Goal: Task Accomplishment & Management: Use online tool/utility

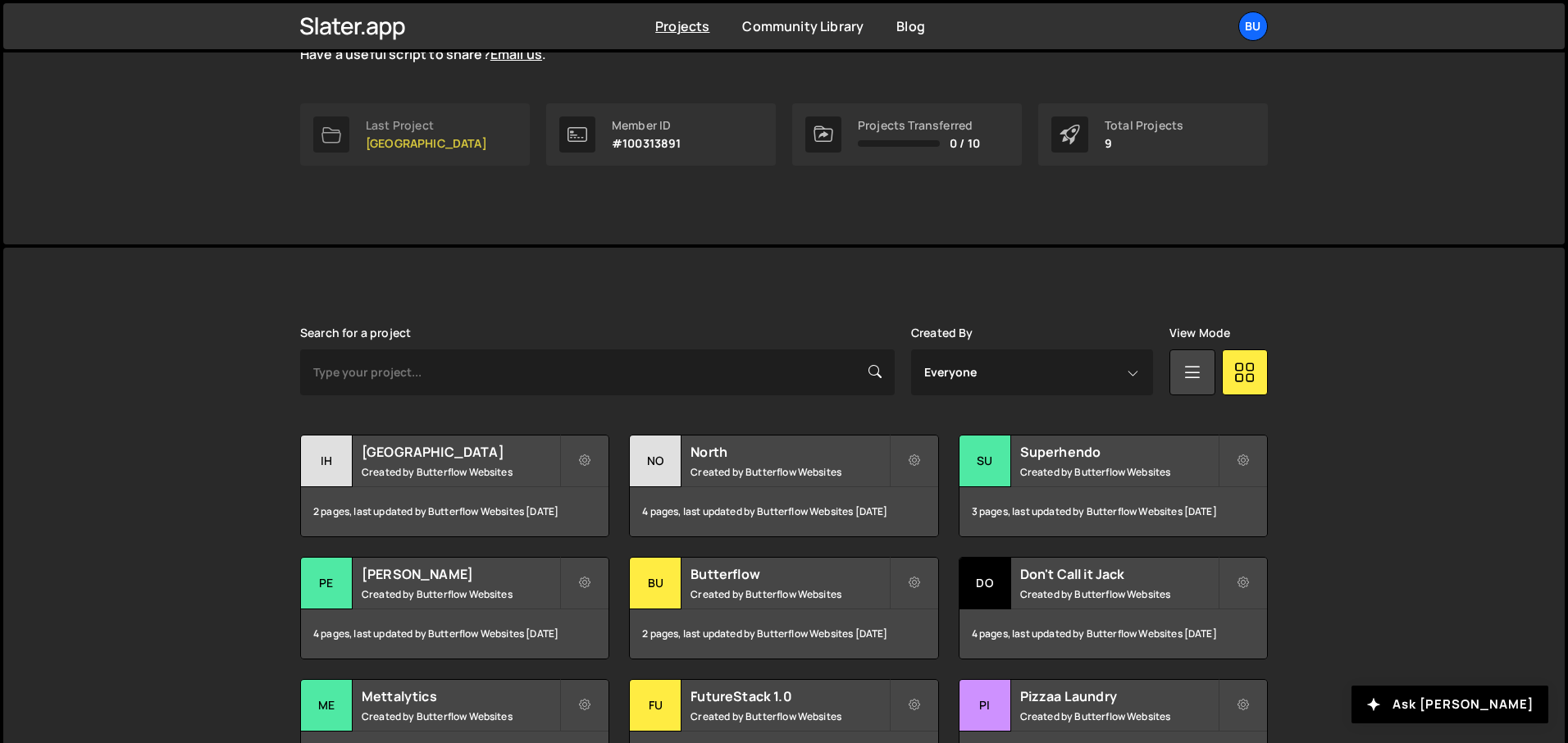
scroll to position [346, 0]
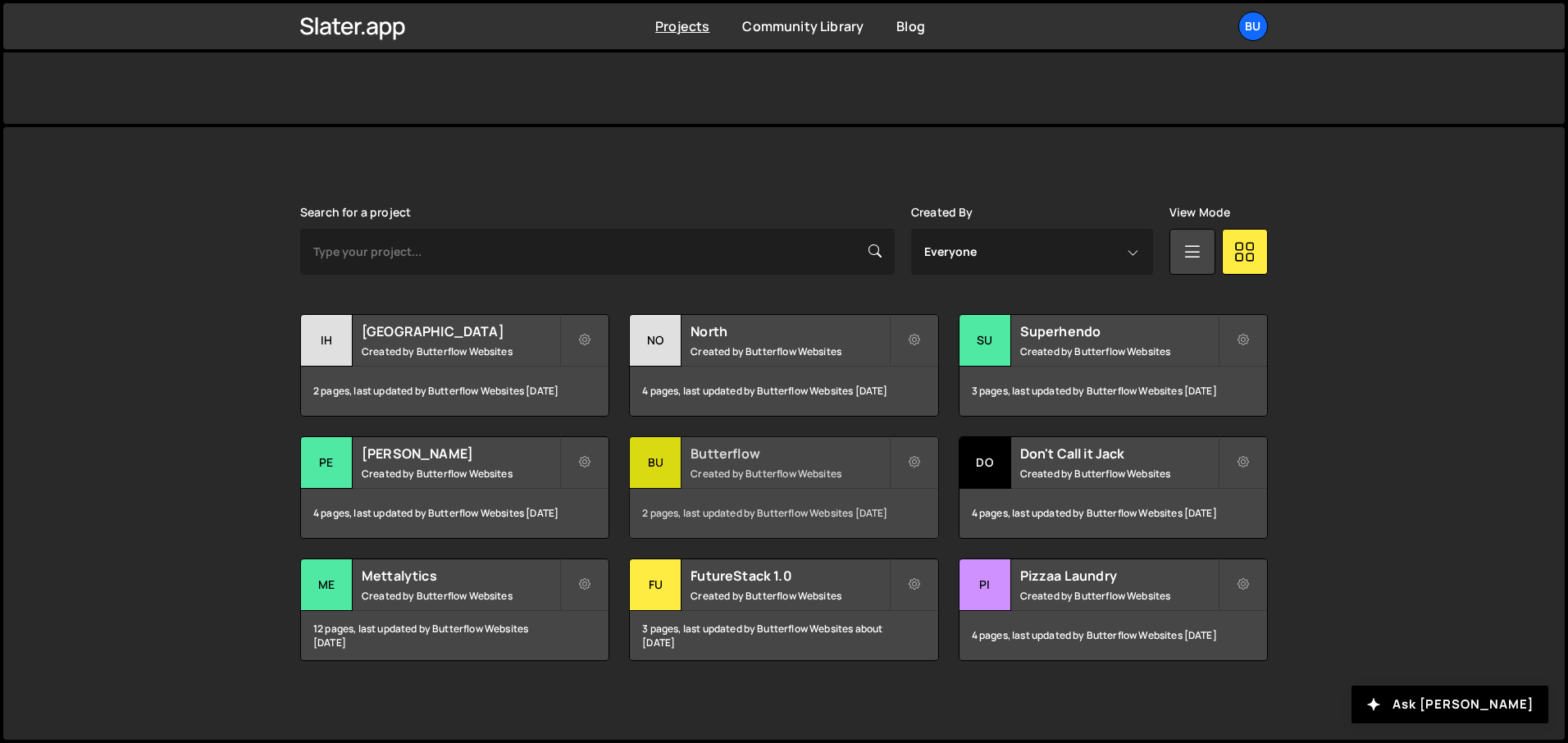
click at [705, 470] on small "Created by Butterflow Websites" at bounding box center [790, 474] width 198 height 14
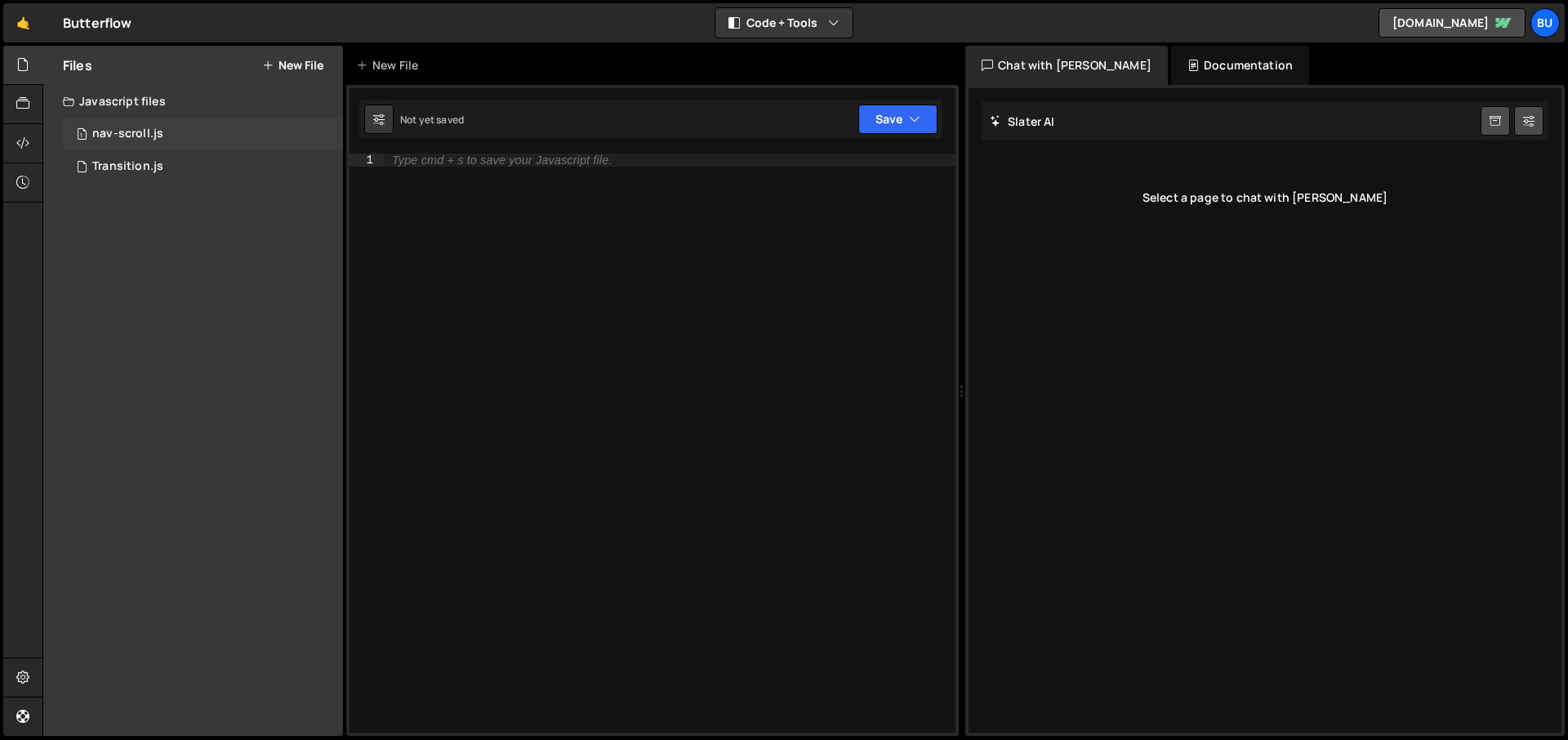
click at [146, 129] on div "nav-scroll.js" at bounding box center [128, 133] width 71 height 15
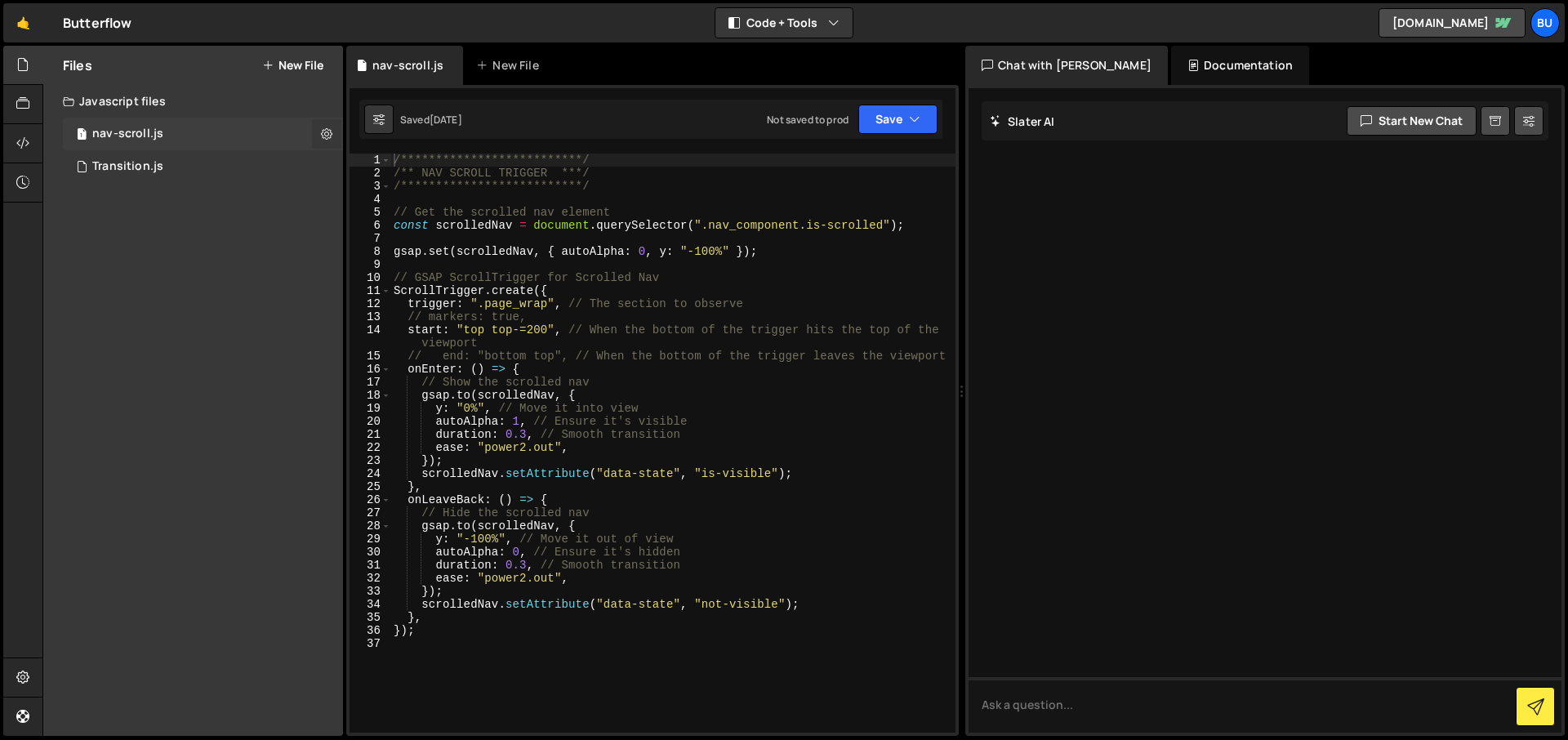
click at [330, 130] on icon at bounding box center [326, 134] width 11 height 16
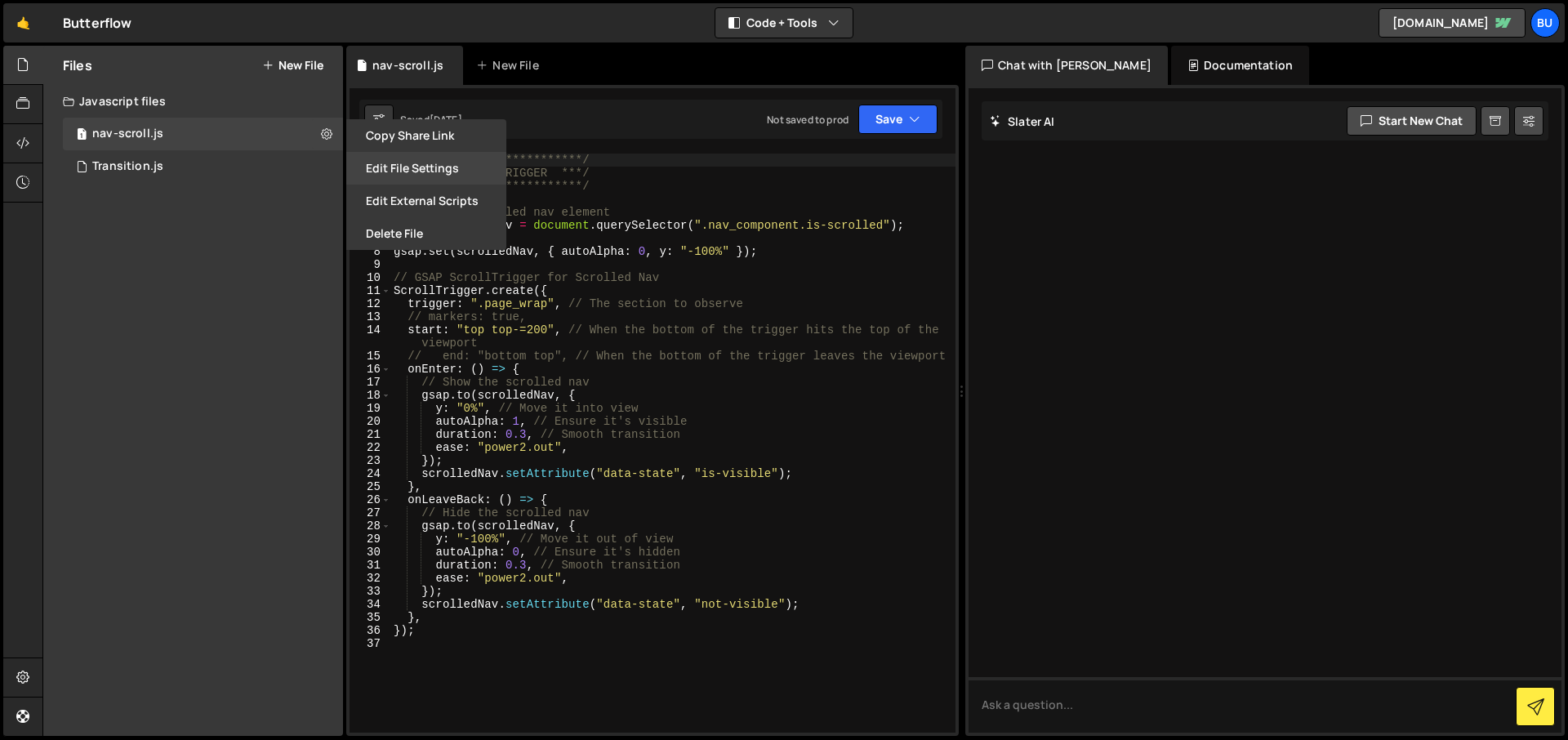
click at [470, 168] on button "Edit File Settings" at bounding box center [426, 169] width 160 height 33
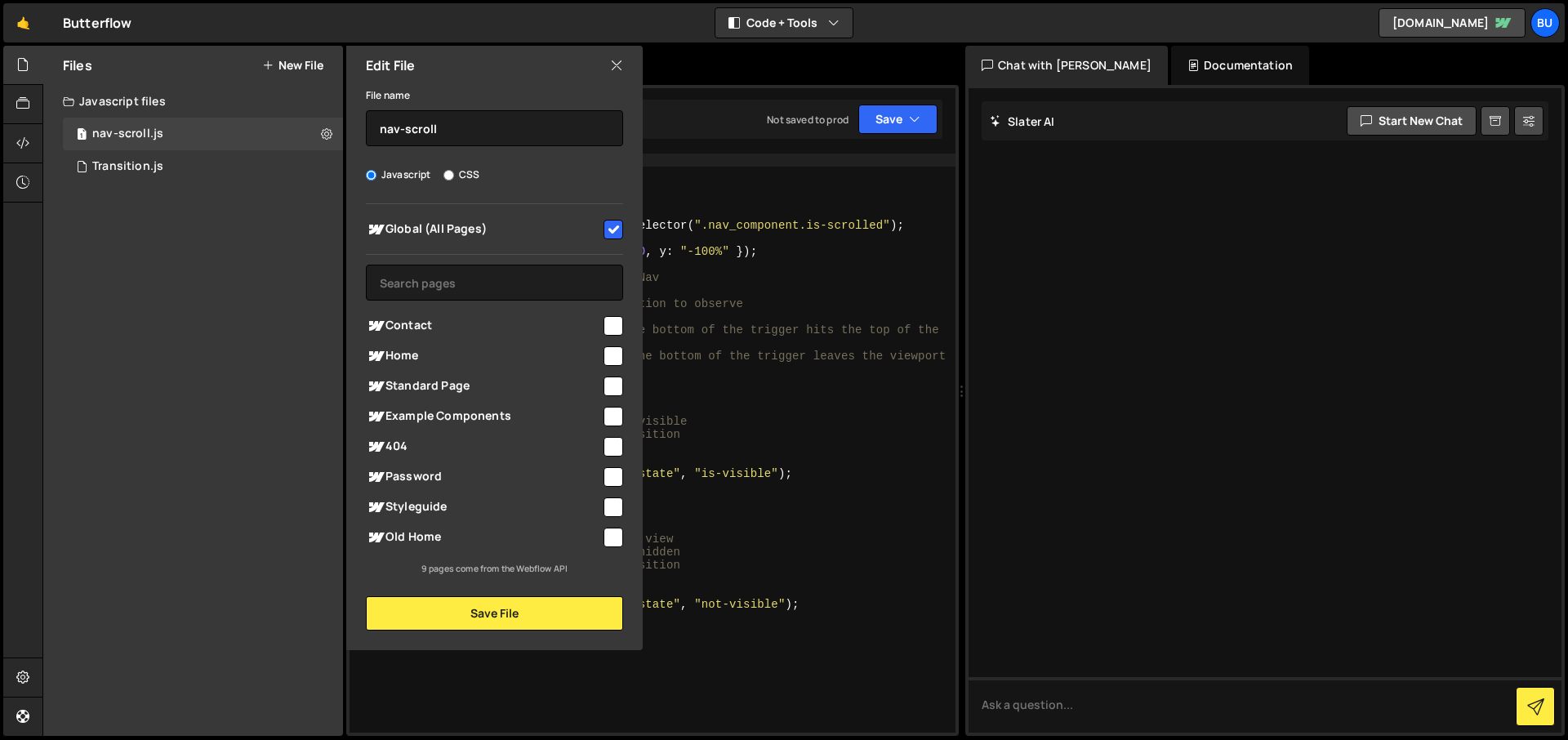
click at [611, 67] on icon at bounding box center [616, 65] width 13 height 18
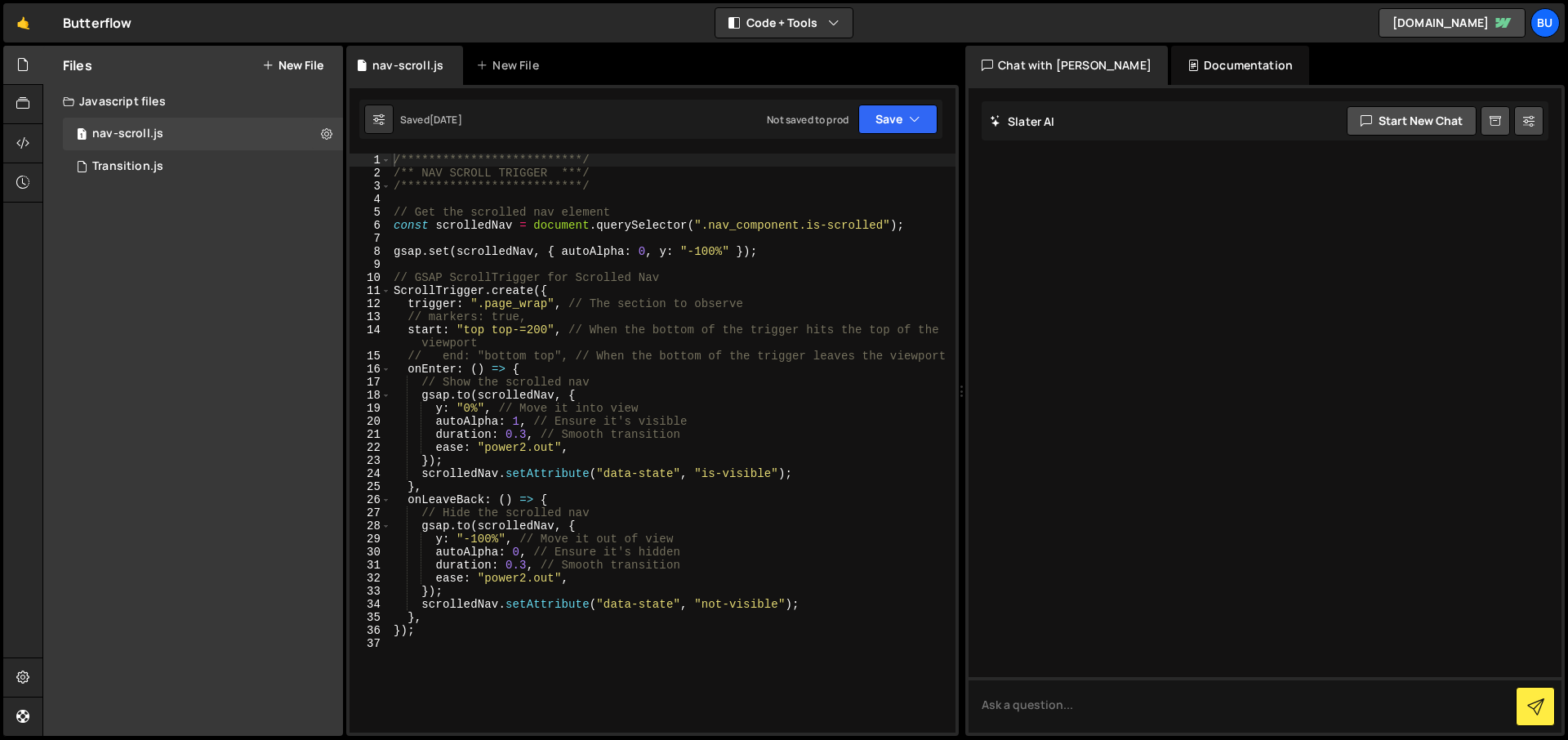
click at [626, 261] on div "**********" at bounding box center [673, 456] width 565 height 605
type textarea "});"
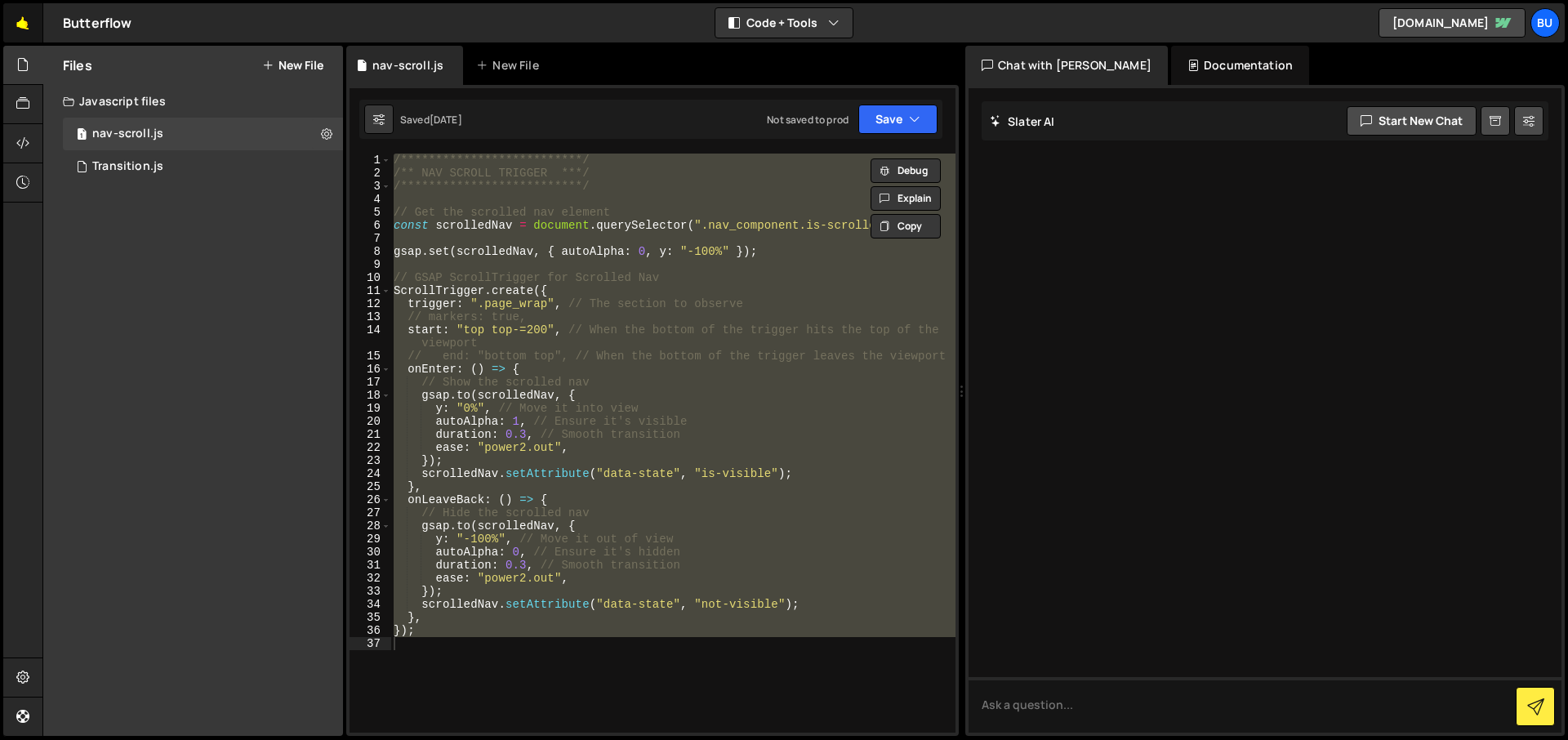
click at [25, 25] on link "🤙" at bounding box center [23, 22] width 40 height 39
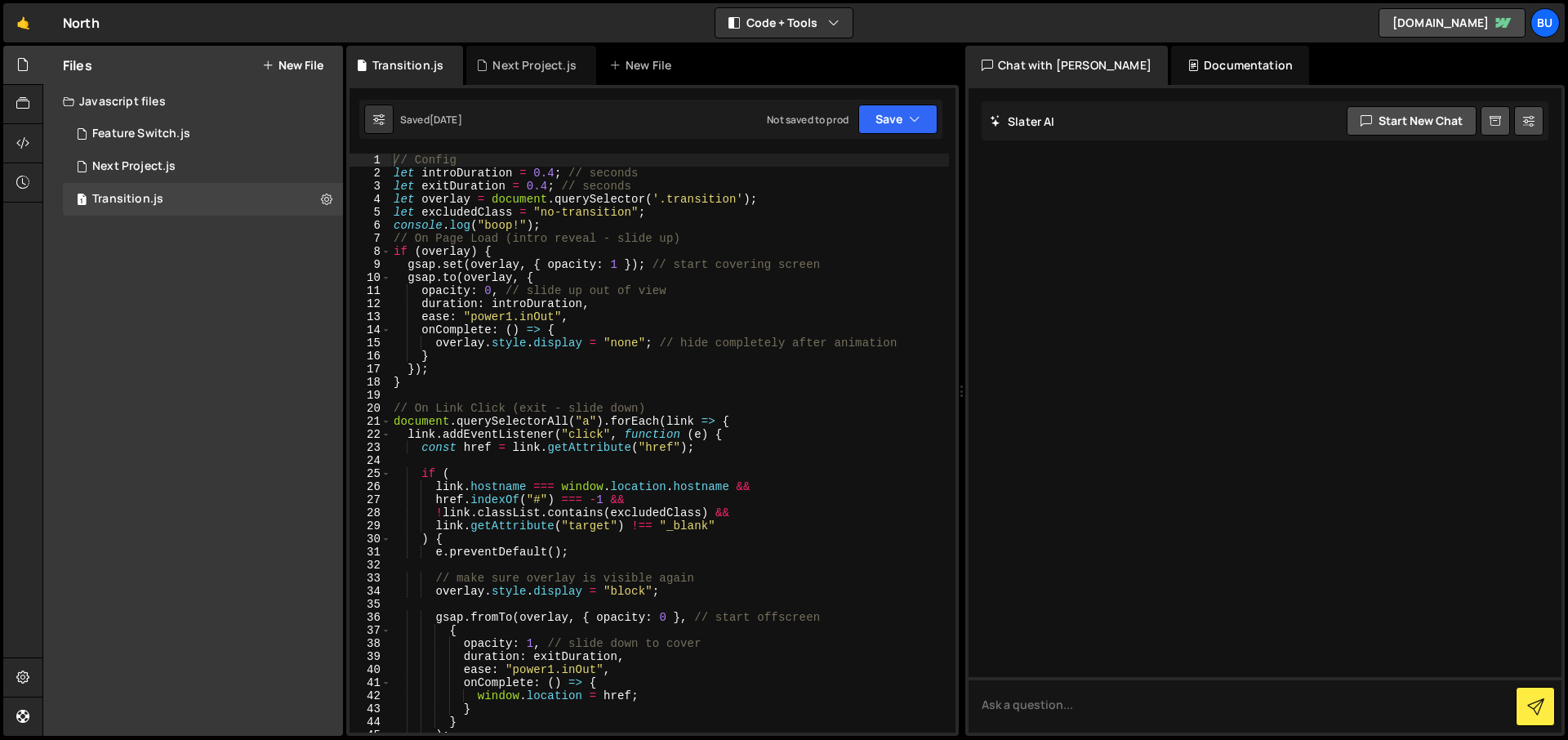
click at [290, 59] on button "New File" at bounding box center [292, 65] width 61 height 13
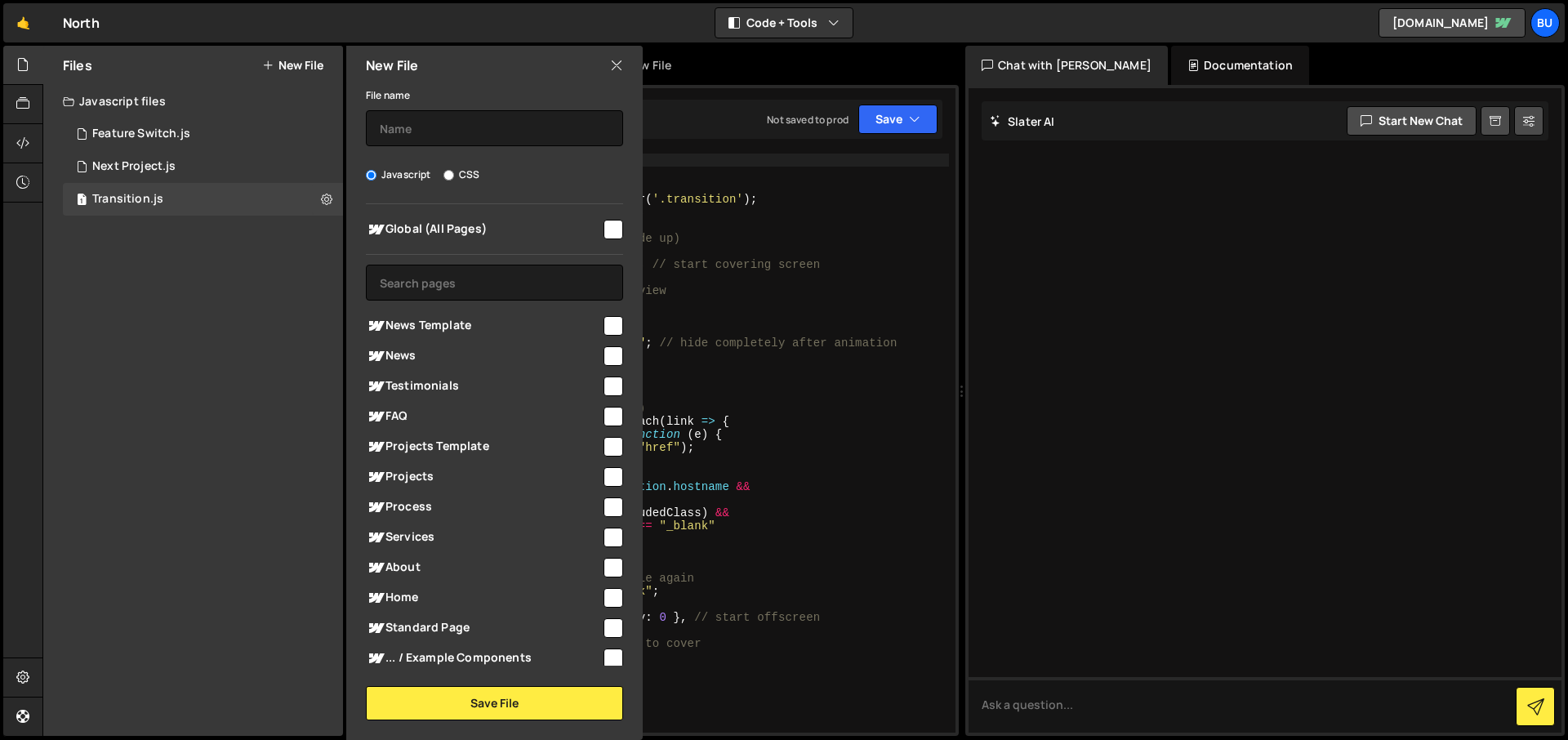
click at [603, 227] on input "checkbox" at bounding box center [613, 229] width 20 height 20
checkbox input "true"
click at [471, 120] on input "text" at bounding box center [494, 129] width 258 height 36
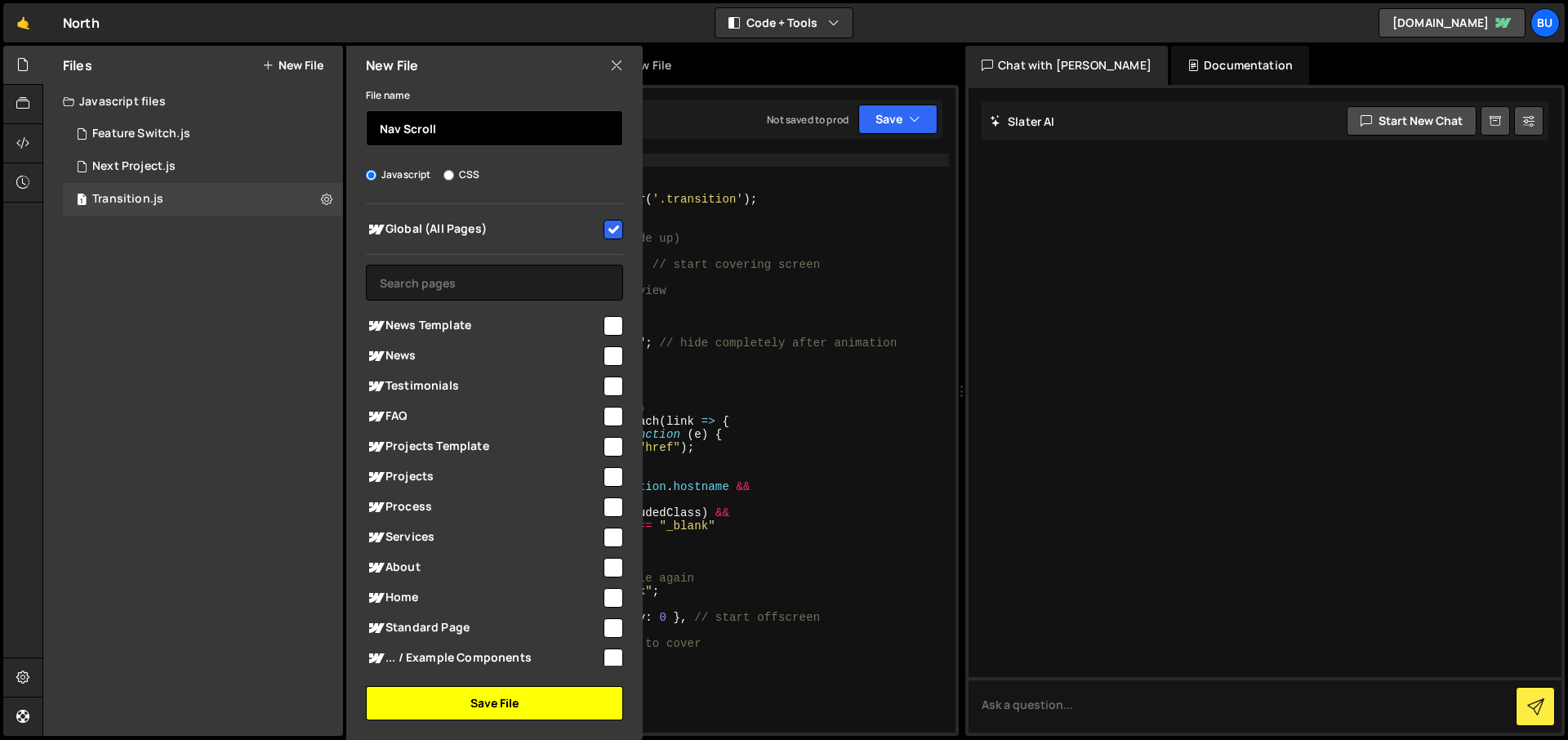
type input "Nav Scroll"
click at [496, 696] on button "Save File" at bounding box center [494, 704] width 258 height 35
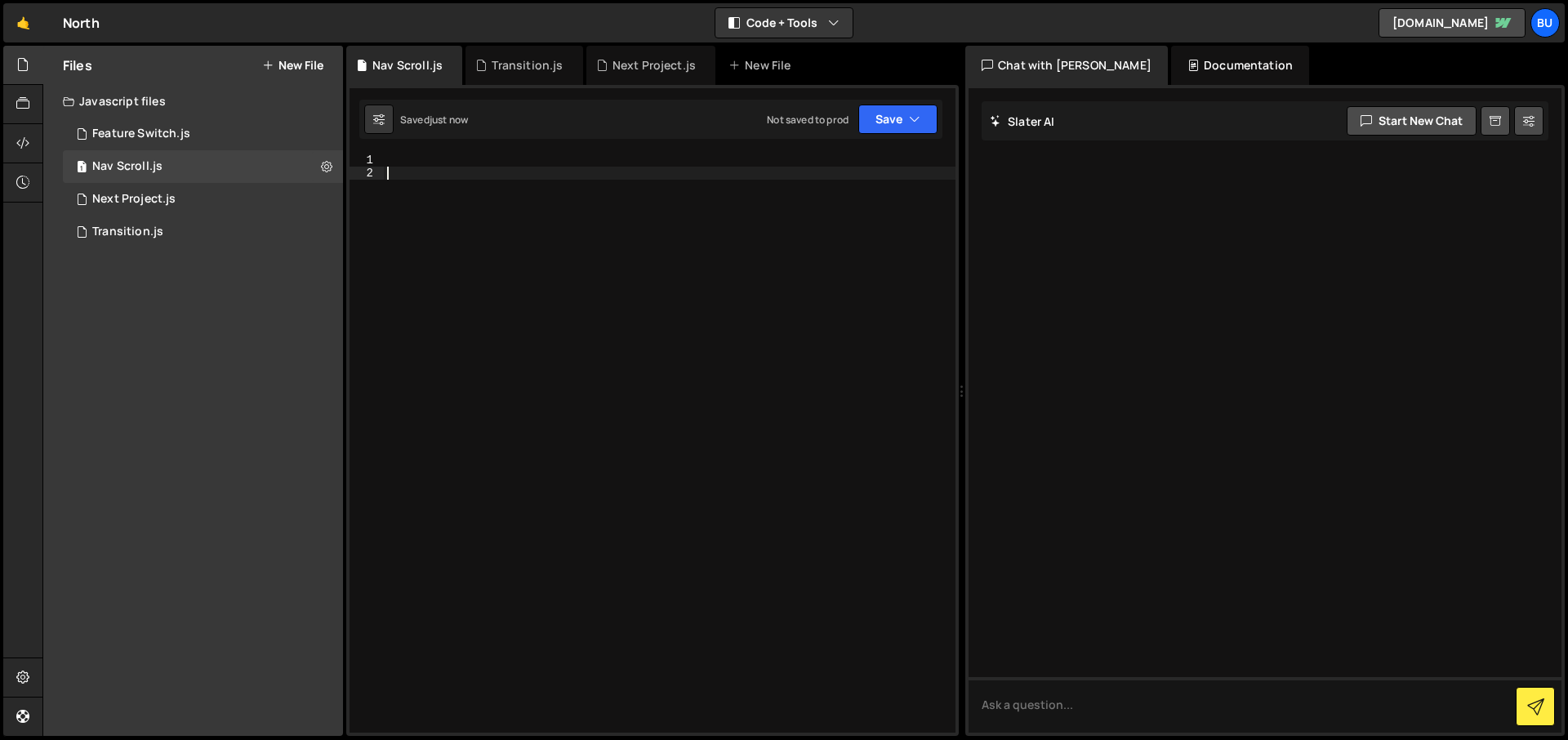
click at [423, 210] on div at bounding box center [669, 456] width 571 height 605
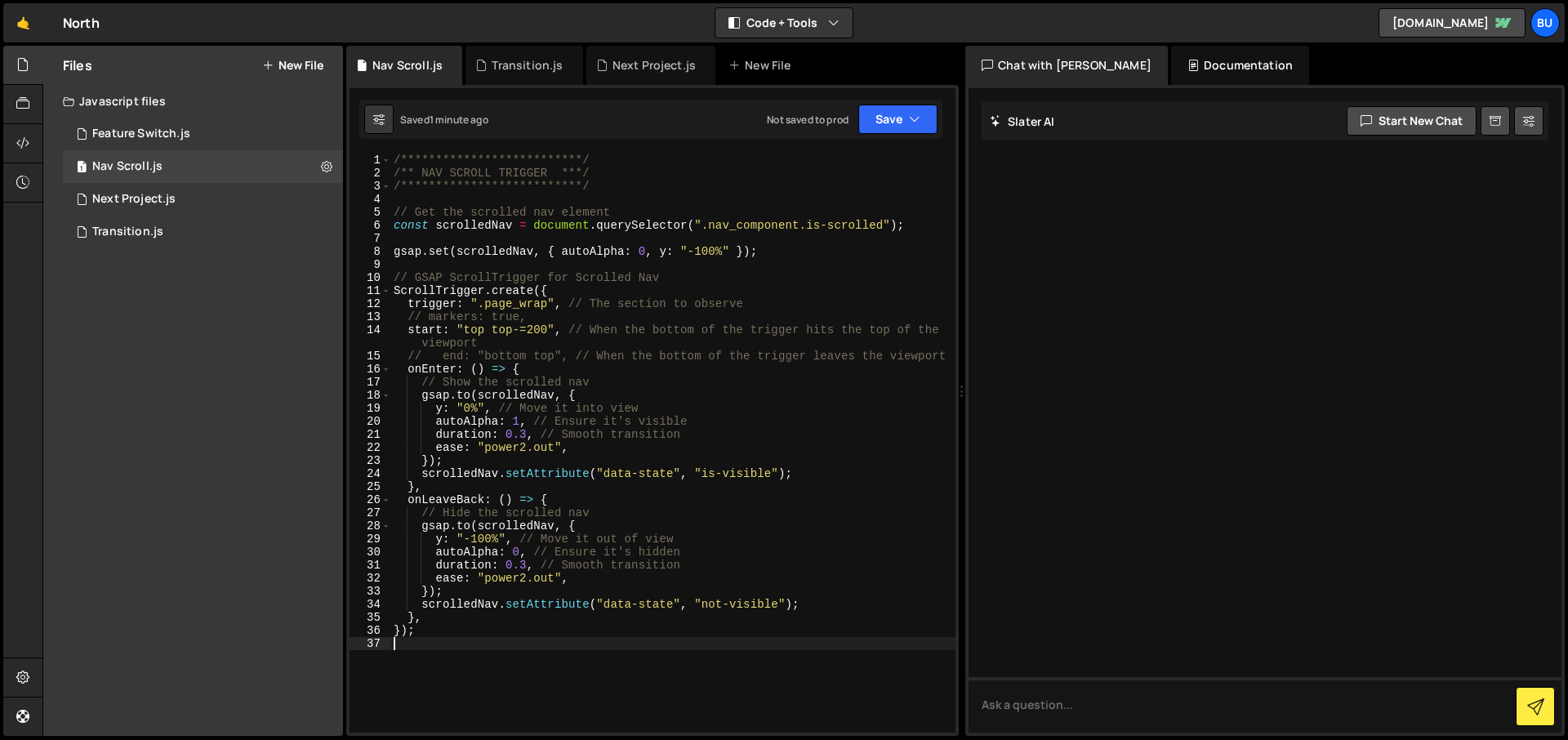
click at [628, 281] on div "**********" at bounding box center [673, 456] width 565 height 605
type textarea "// GSAP ScrollTrigger for Scrolled Nav"
click at [423, 264] on div "**********" at bounding box center [673, 456] width 565 height 605
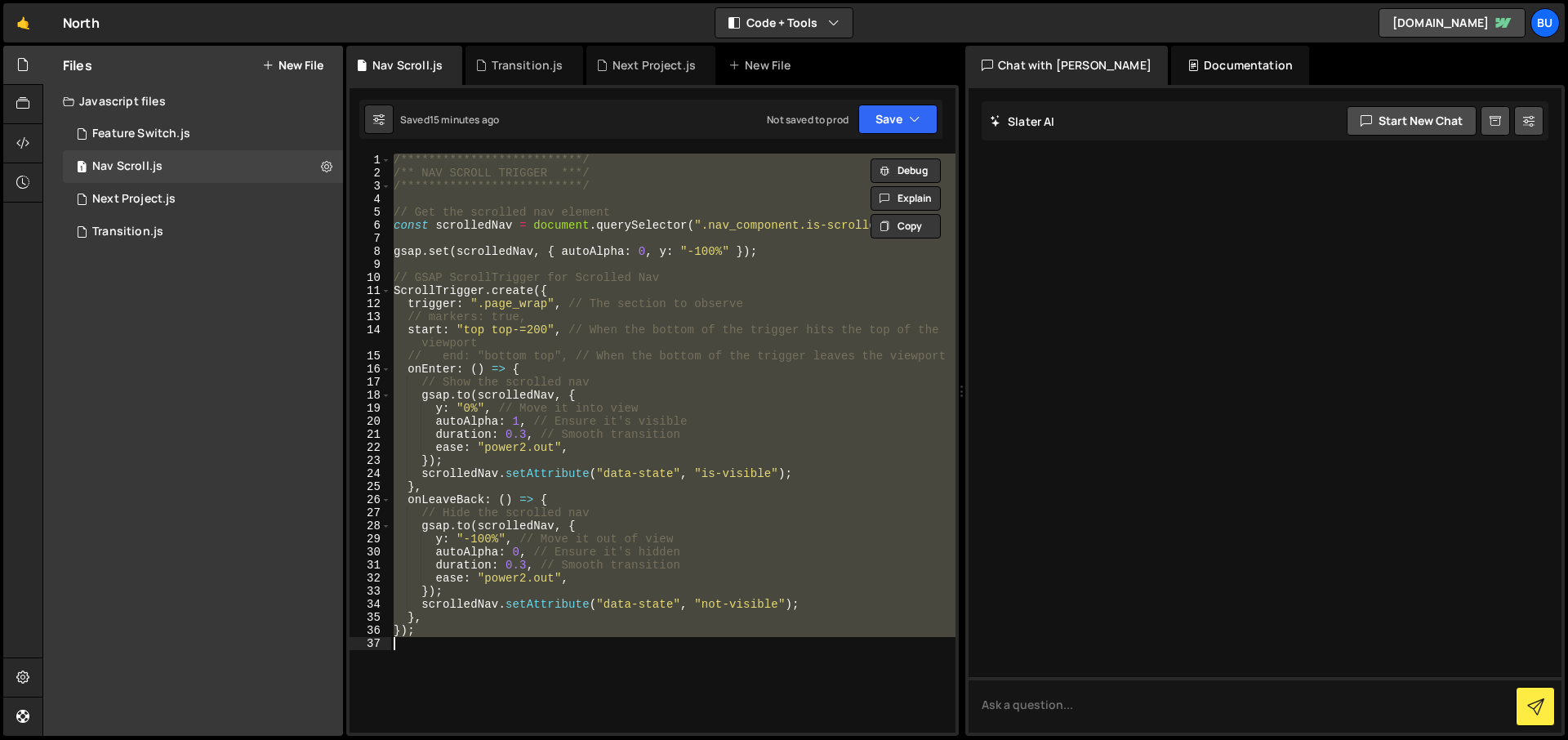
click at [493, 173] on div "**********" at bounding box center [673, 443] width 565 height 579
click at [575, 317] on div "**********" at bounding box center [673, 443] width 565 height 579
drag, startPoint x: 433, startPoint y: 624, endPoint x: 389, endPoint y: 125, distance: 500.9
click at [389, 125] on div "Debug Explain Copy Nav Scroll.js Transition.js Next Project.js New File Saved 1…" at bounding box center [653, 391] width 613 height 691
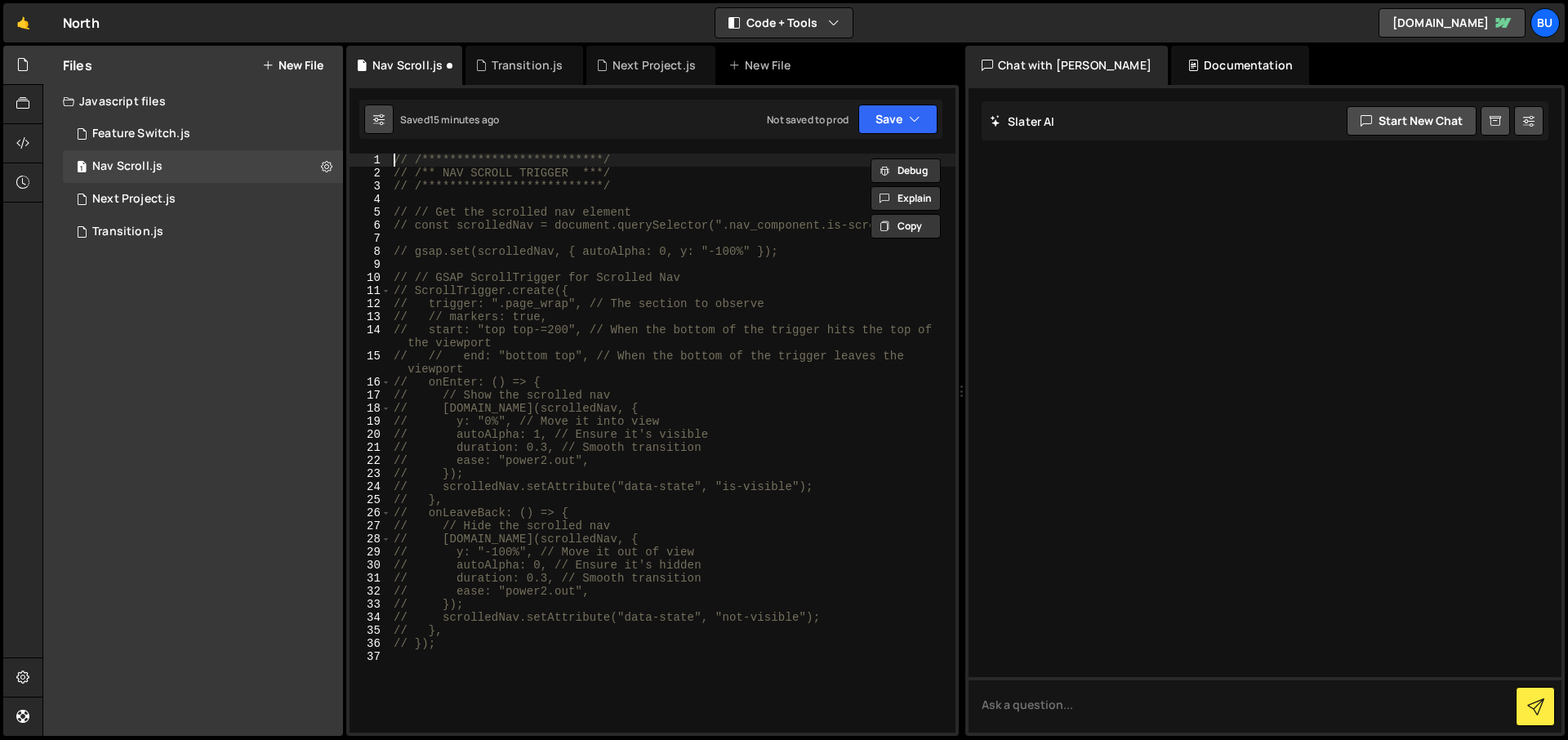
type textarea "**********"
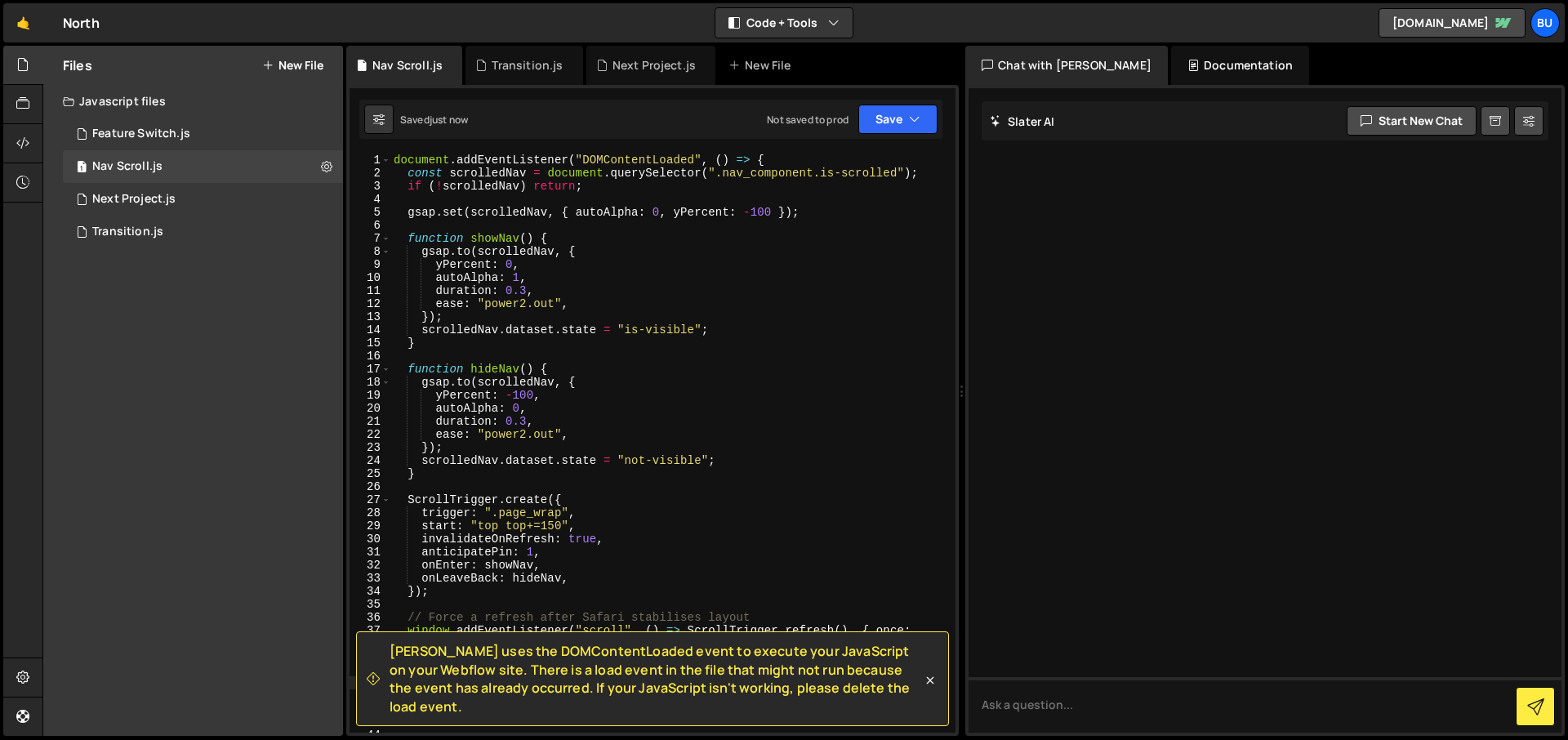
click at [683, 157] on div "document . addEventListener ( "DOMContentLoaded" , ( ) => { const scrolledNav =…" at bounding box center [670, 456] width 558 height 605
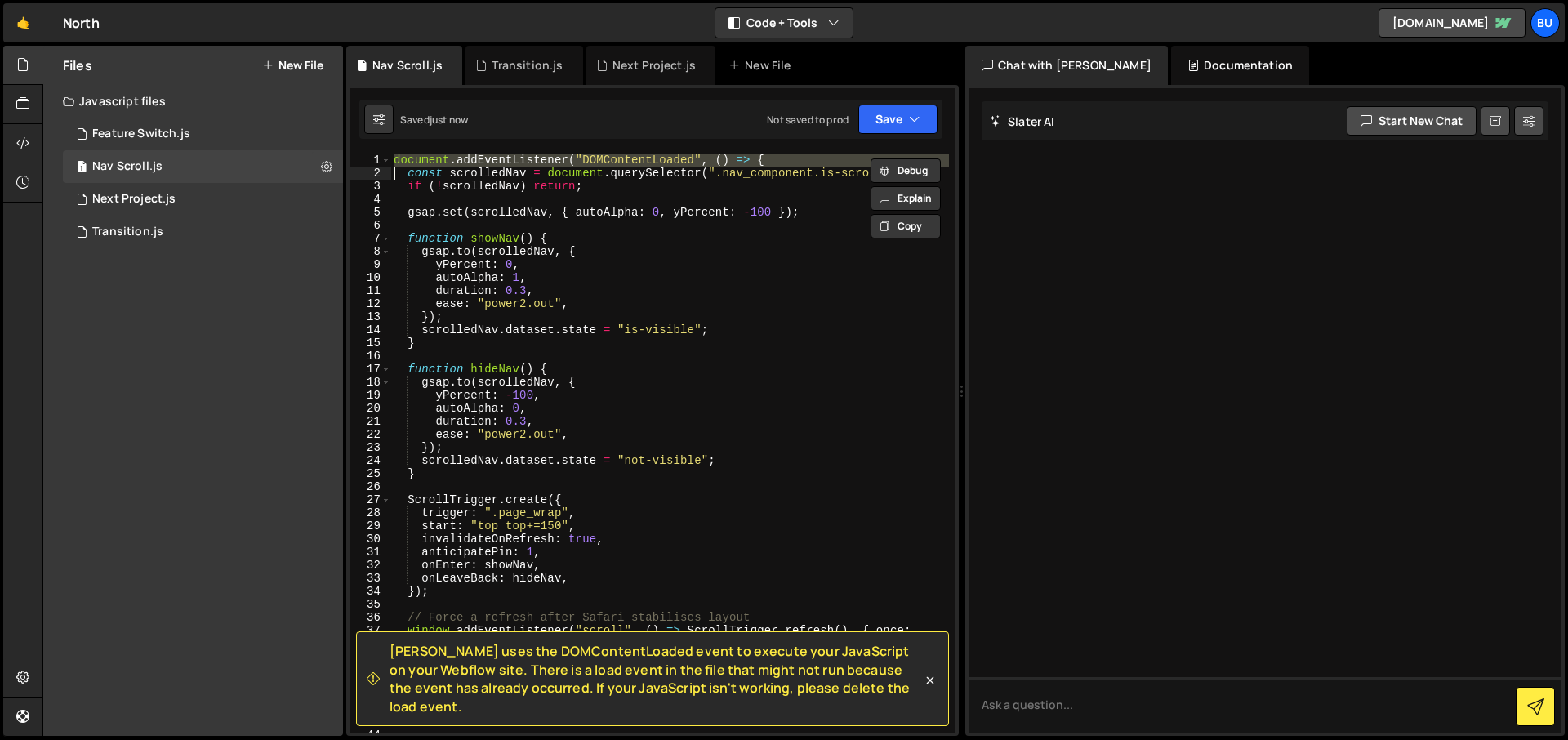
click at [683, 157] on div "document . addEventListener ( "DOMContentLoaded" , ( ) => { const scrolledNav =…" at bounding box center [670, 456] width 558 height 605
click at [394, 668] on span "[PERSON_NAME] uses the DOMContentLoaded event to execute your JavaScript on you…" at bounding box center [656, 679] width 532 height 73
drag, startPoint x: 386, startPoint y: 669, endPoint x: 1000, endPoint y: 467, distance: 646.4
click at [914, 713] on div "[PERSON_NAME] uses the DOMContentLoaded event to execute your JavaScript on you…" at bounding box center [644, 679] width 555 height 73
copy span "[PERSON_NAME] uses the DOMContentLoaded event to execute your JavaScript on you…"
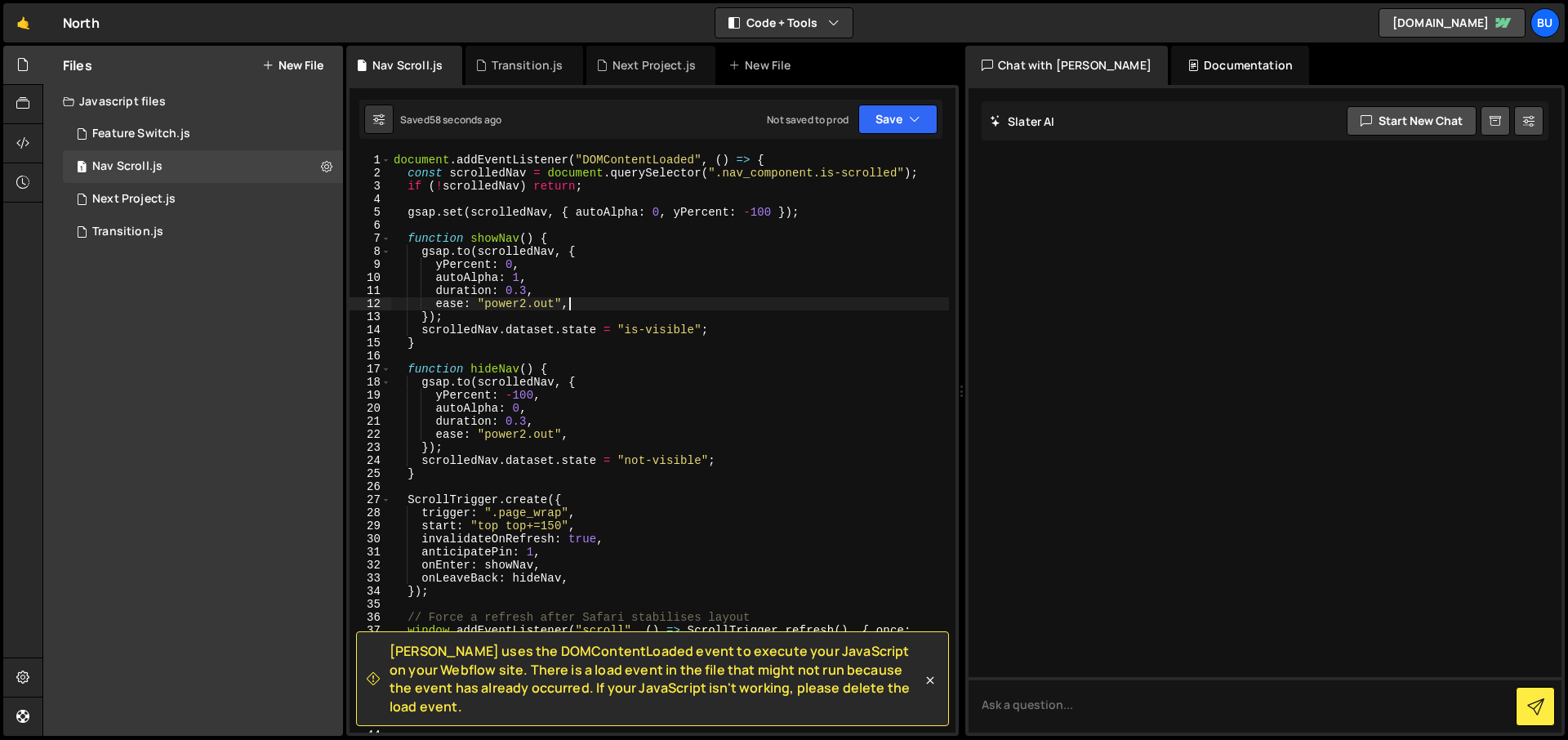
click at [691, 297] on div "document . addEventListener ( "DOMContentLoaded" , ( ) => { const scrolledNav =…" at bounding box center [670, 456] width 558 height 605
type textarea "// });"
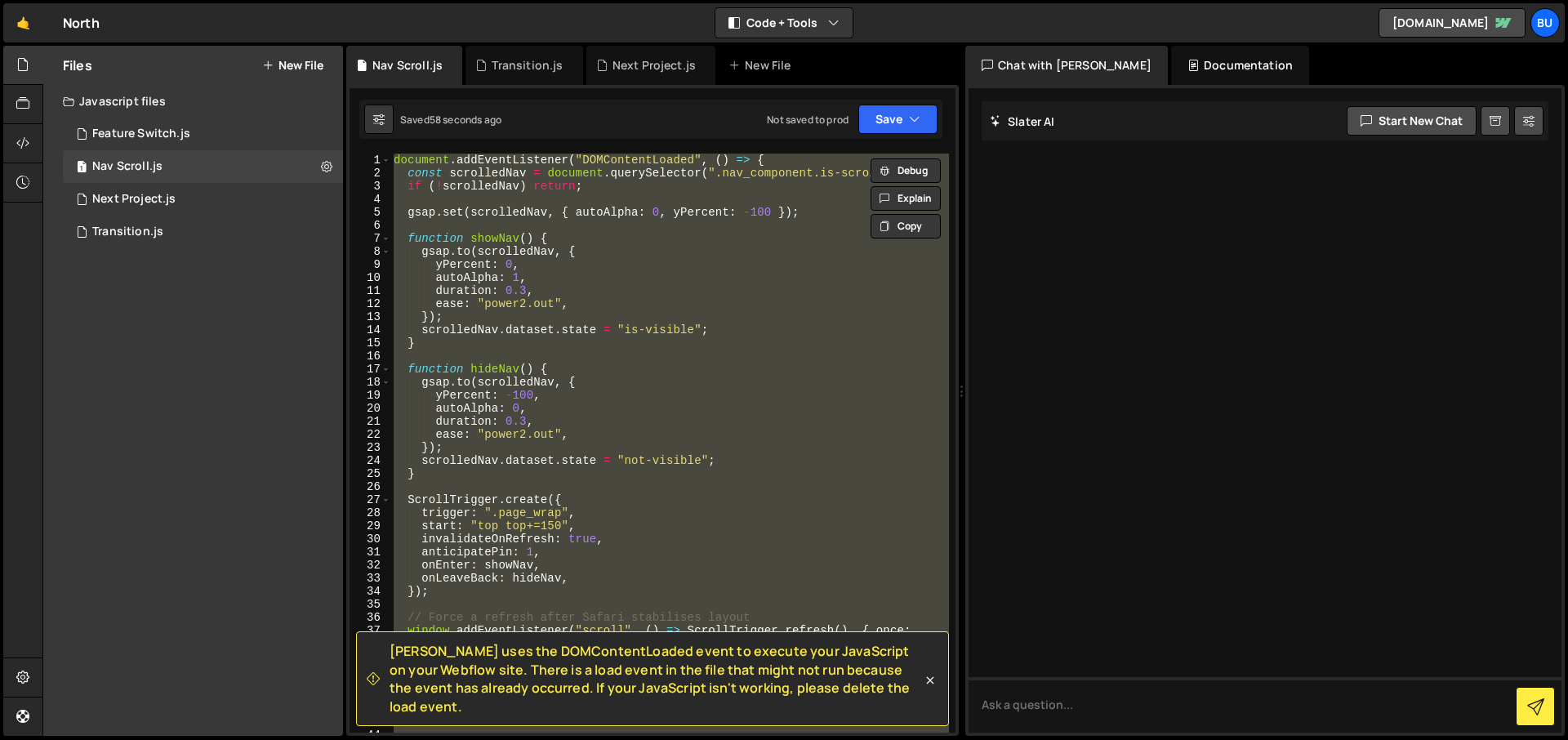
paste textarea
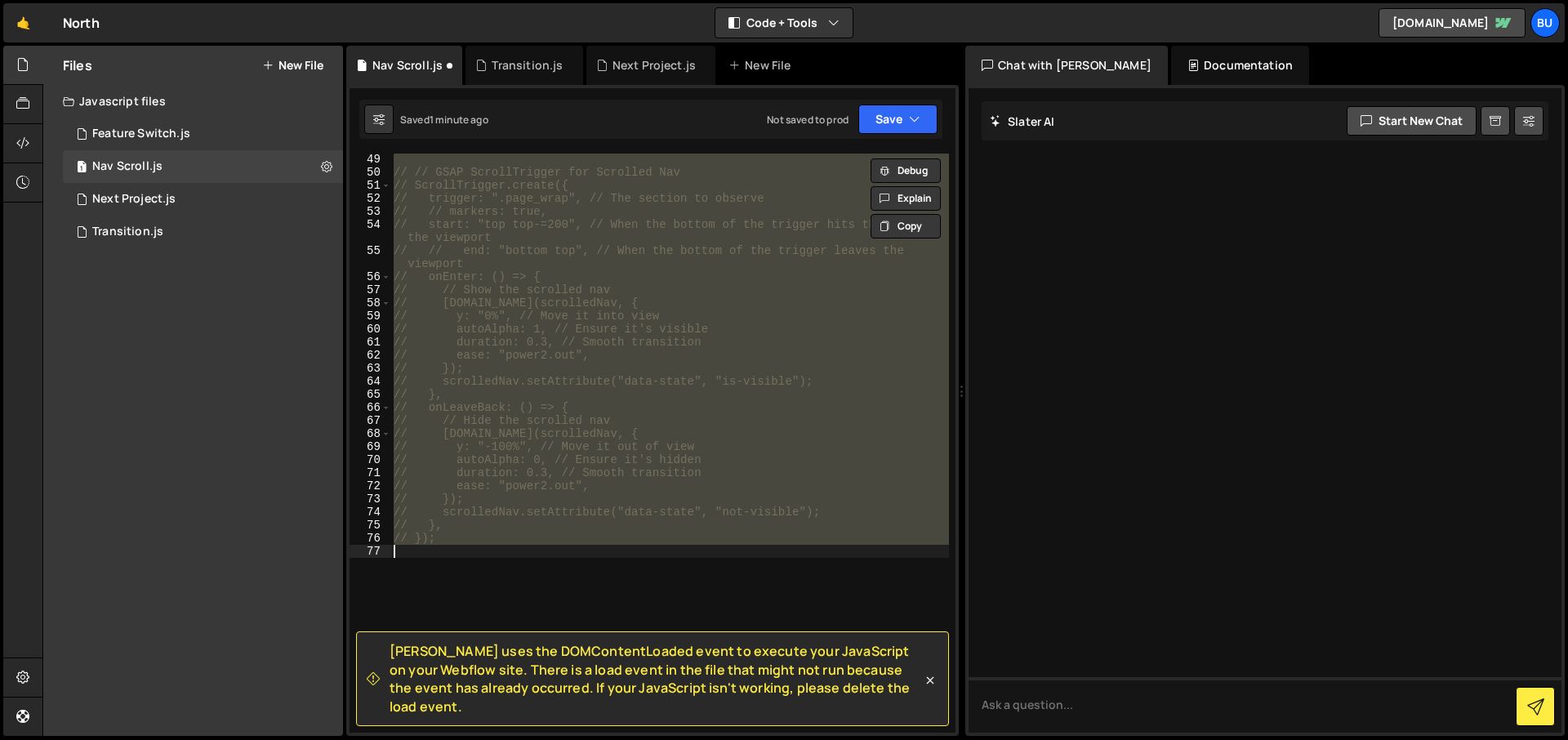
scroll to position [382, 0]
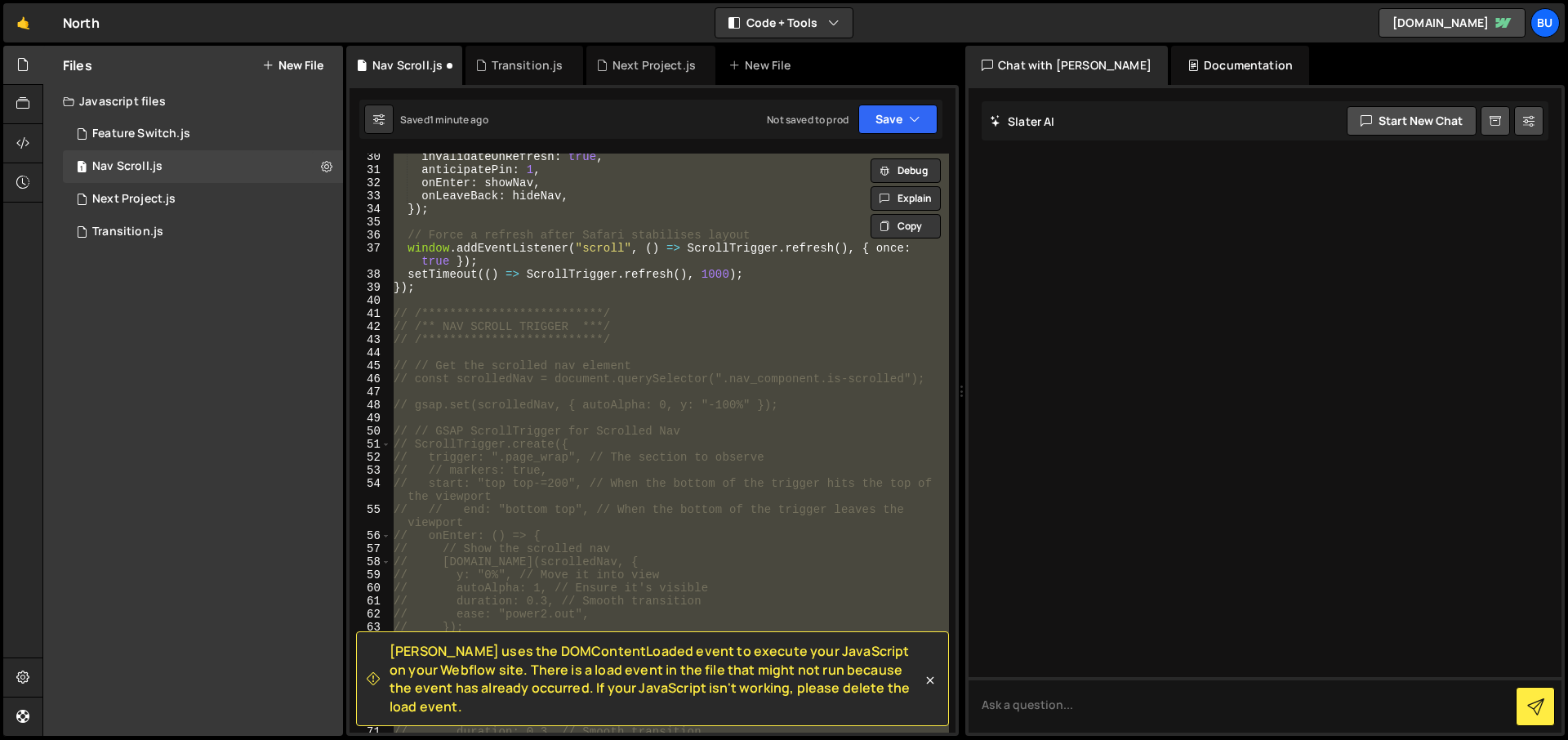
click at [446, 290] on div "**********" at bounding box center [670, 443] width 558 height 579
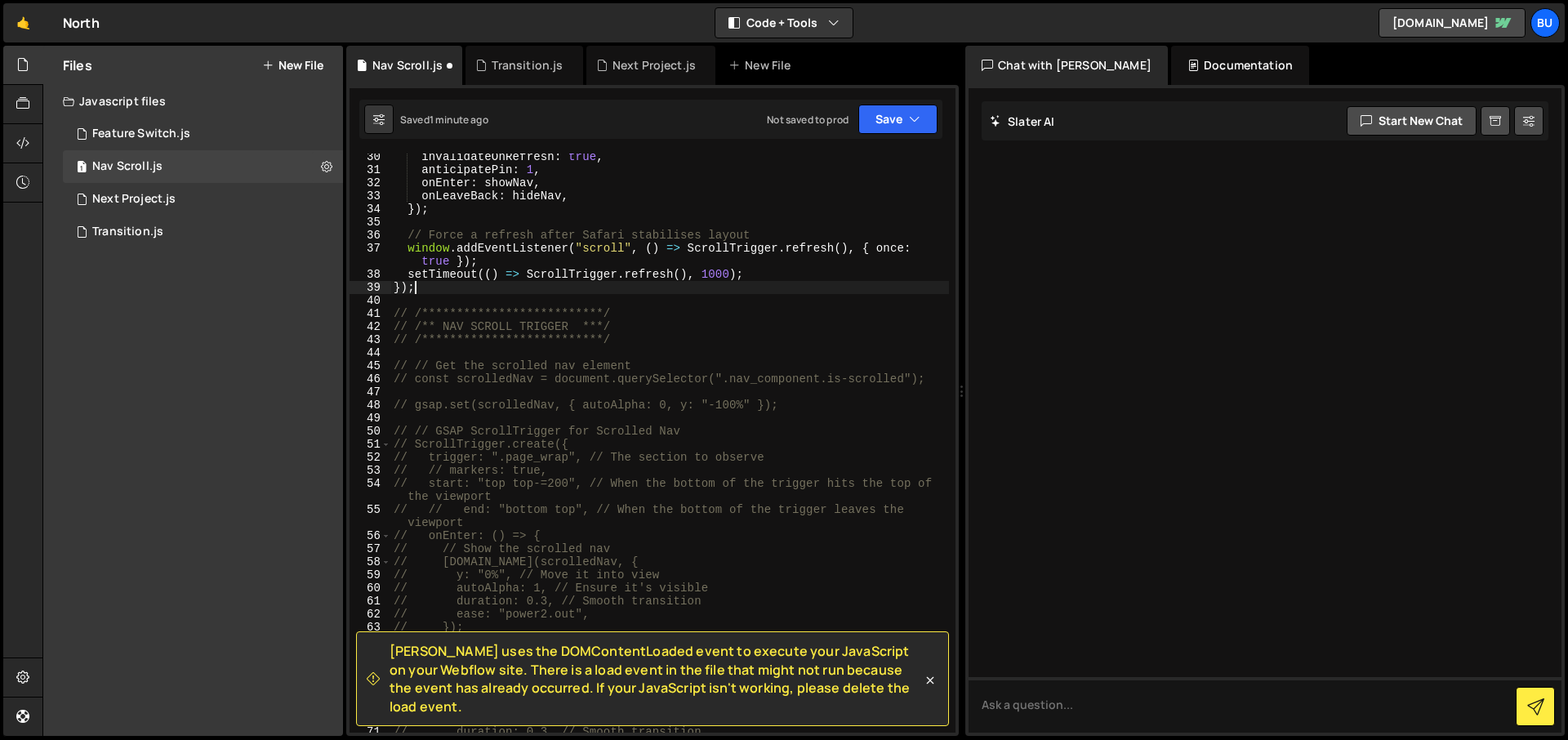
scroll to position [0, 0]
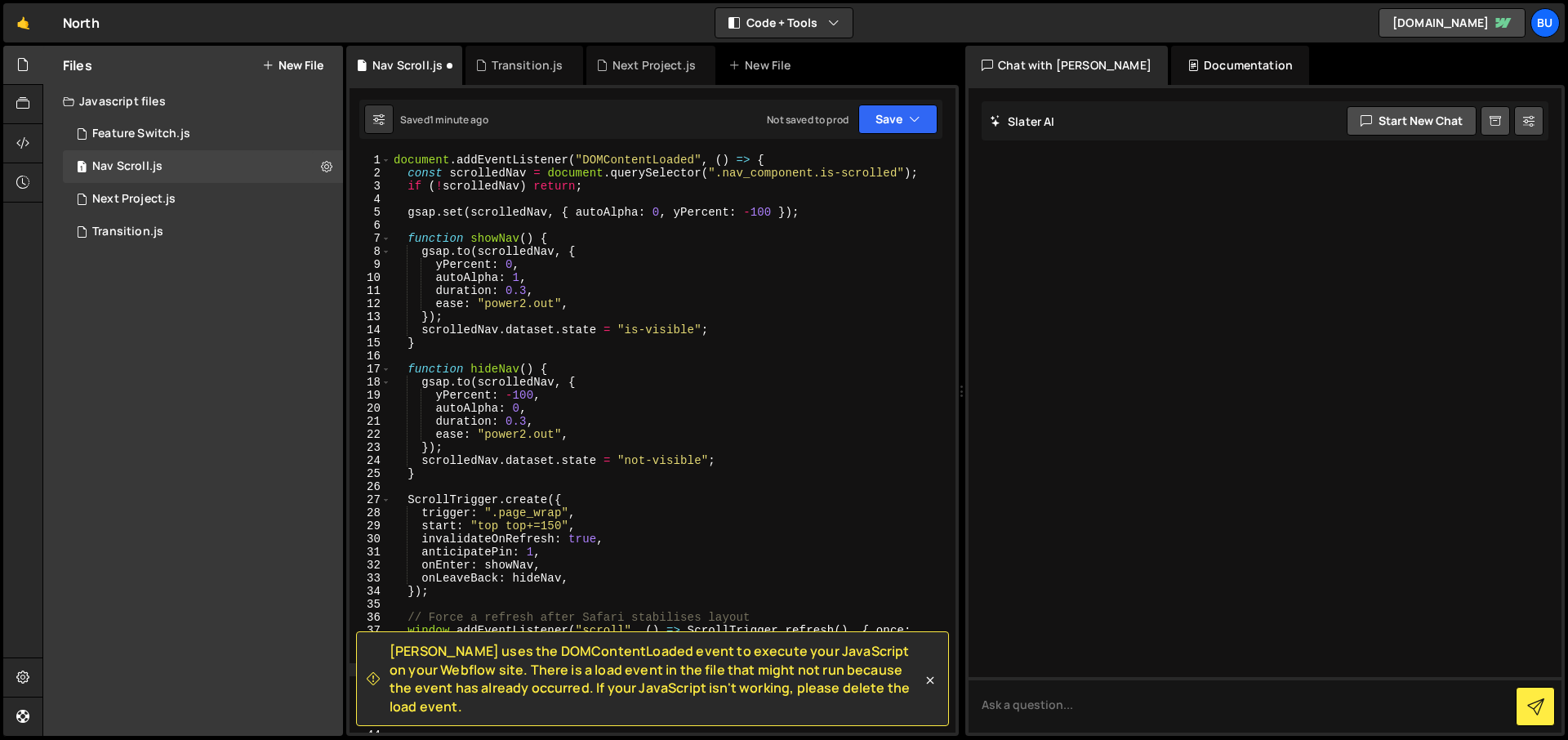
click at [397, 156] on div "document . addEventListener ( "DOMContentLoaded" , ( ) => { const scrolledNav =…" at bounding box center [670, 456] width 558 height 605
type textarea "document.addEventListener("DOMContentLoaded", () => { const scrolledNav = docum…"
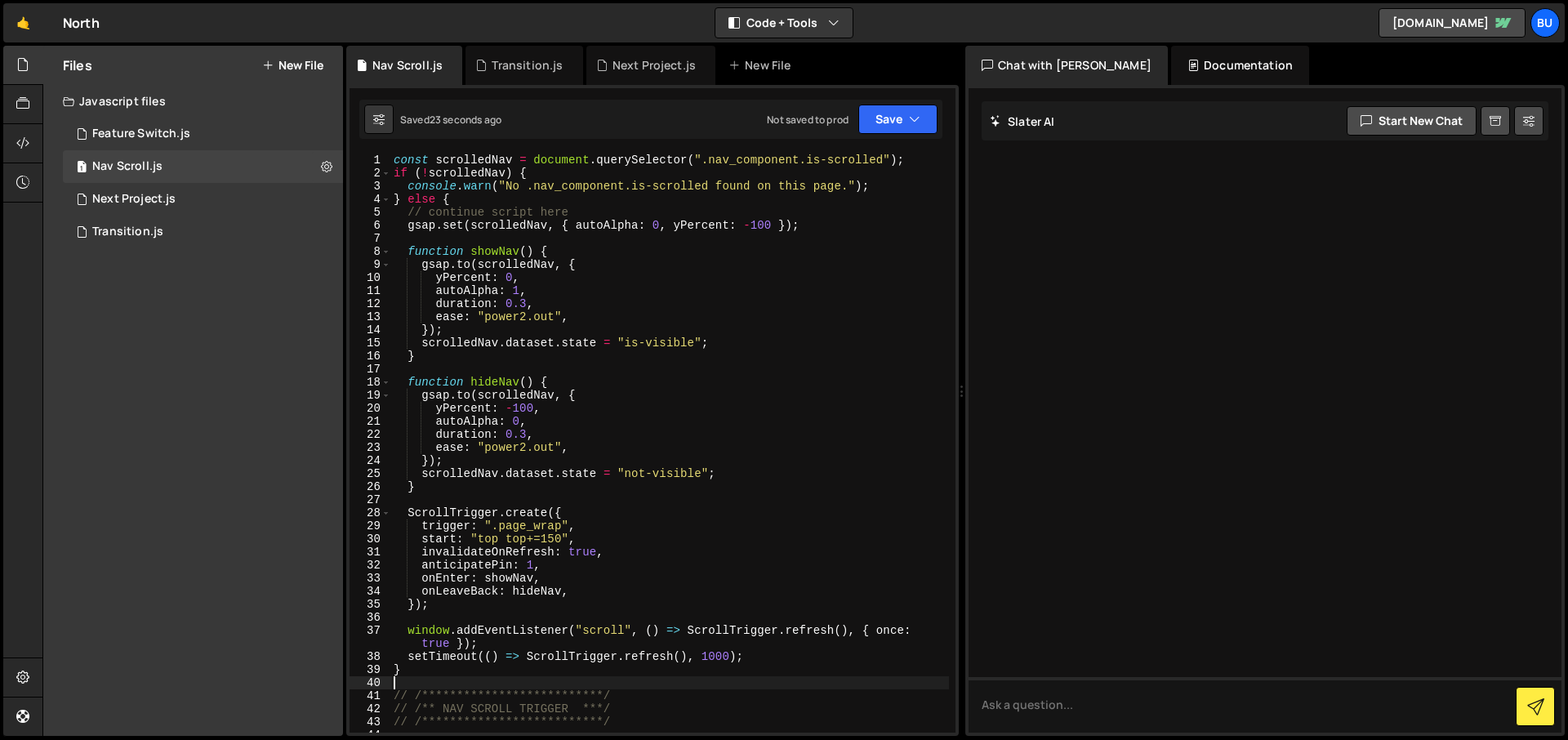
click at [532, 536] on div "const scrolledNav = document . querySelector ( ".nav_component.is-scrolled" ) ;…" at bounding box center [670, 456] width 558 height 605
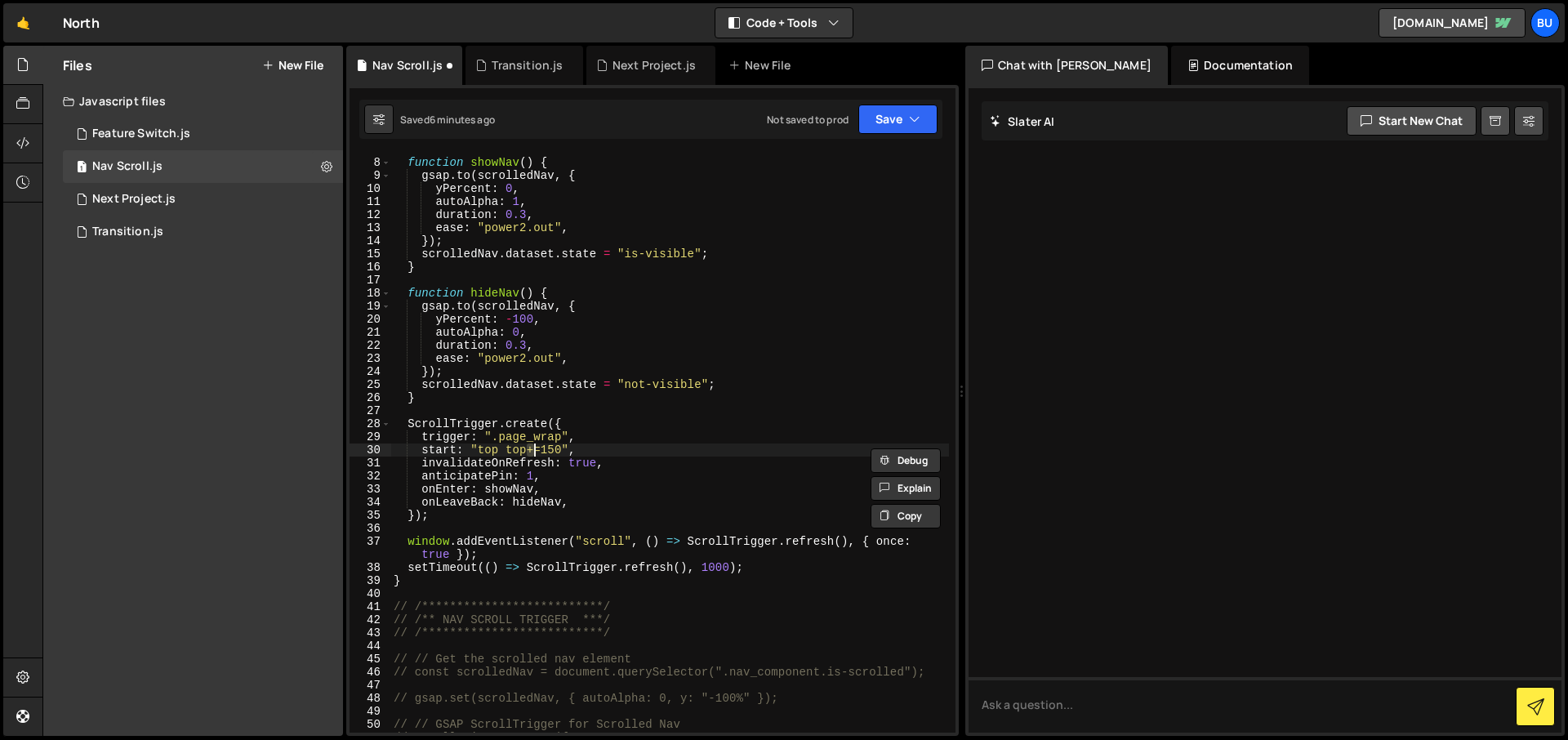
type textarea "// });"
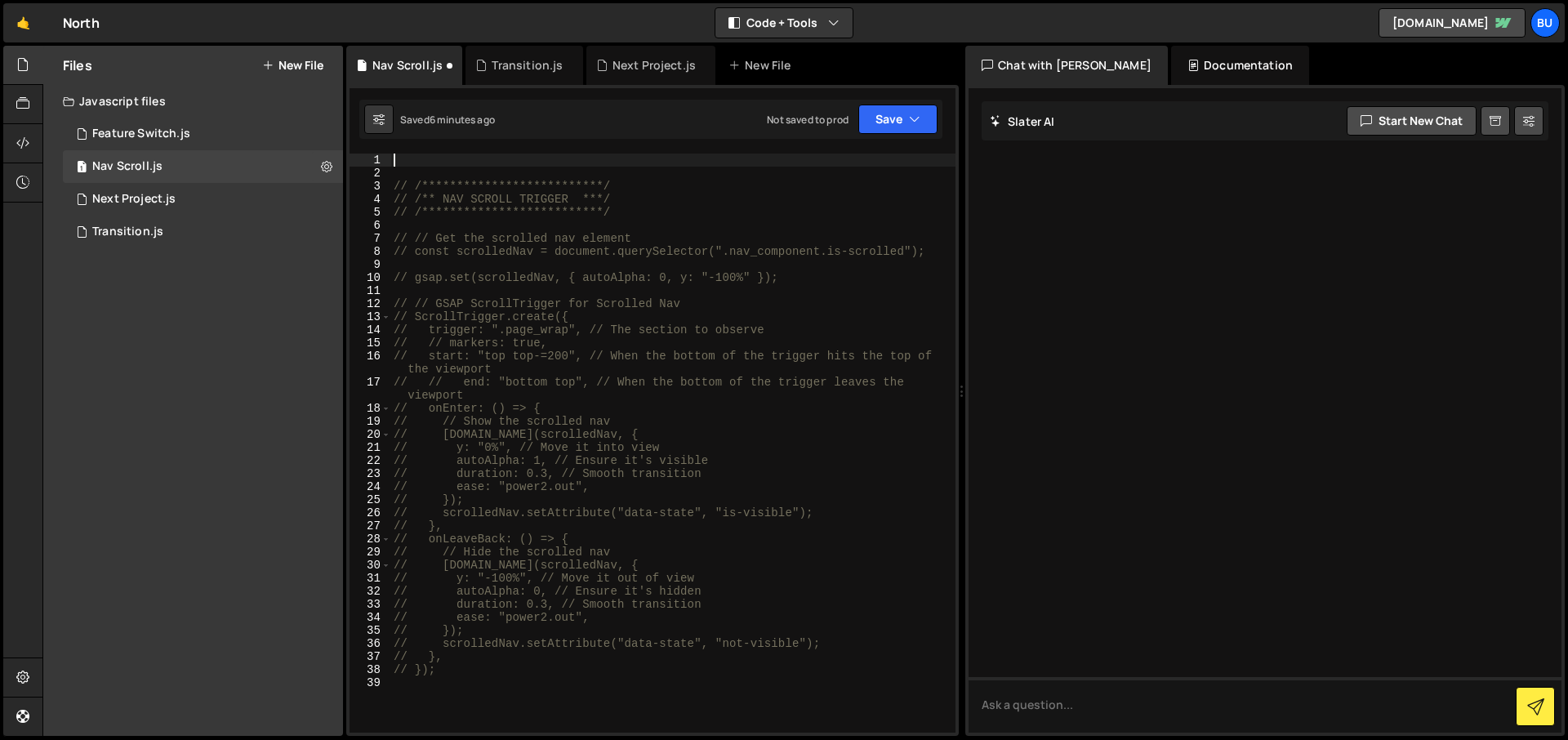
scroll to position [467, 0]
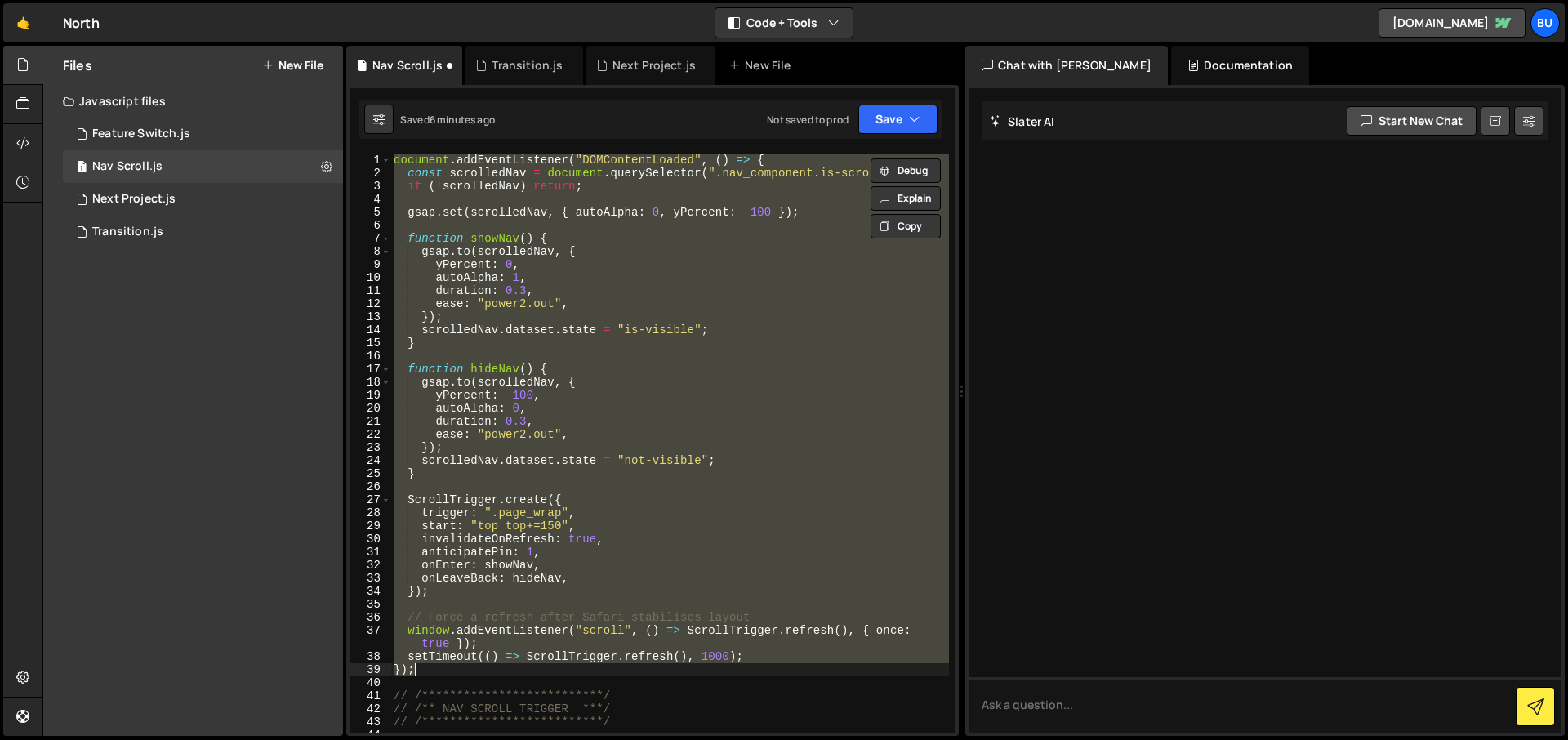
type textarea "// });"
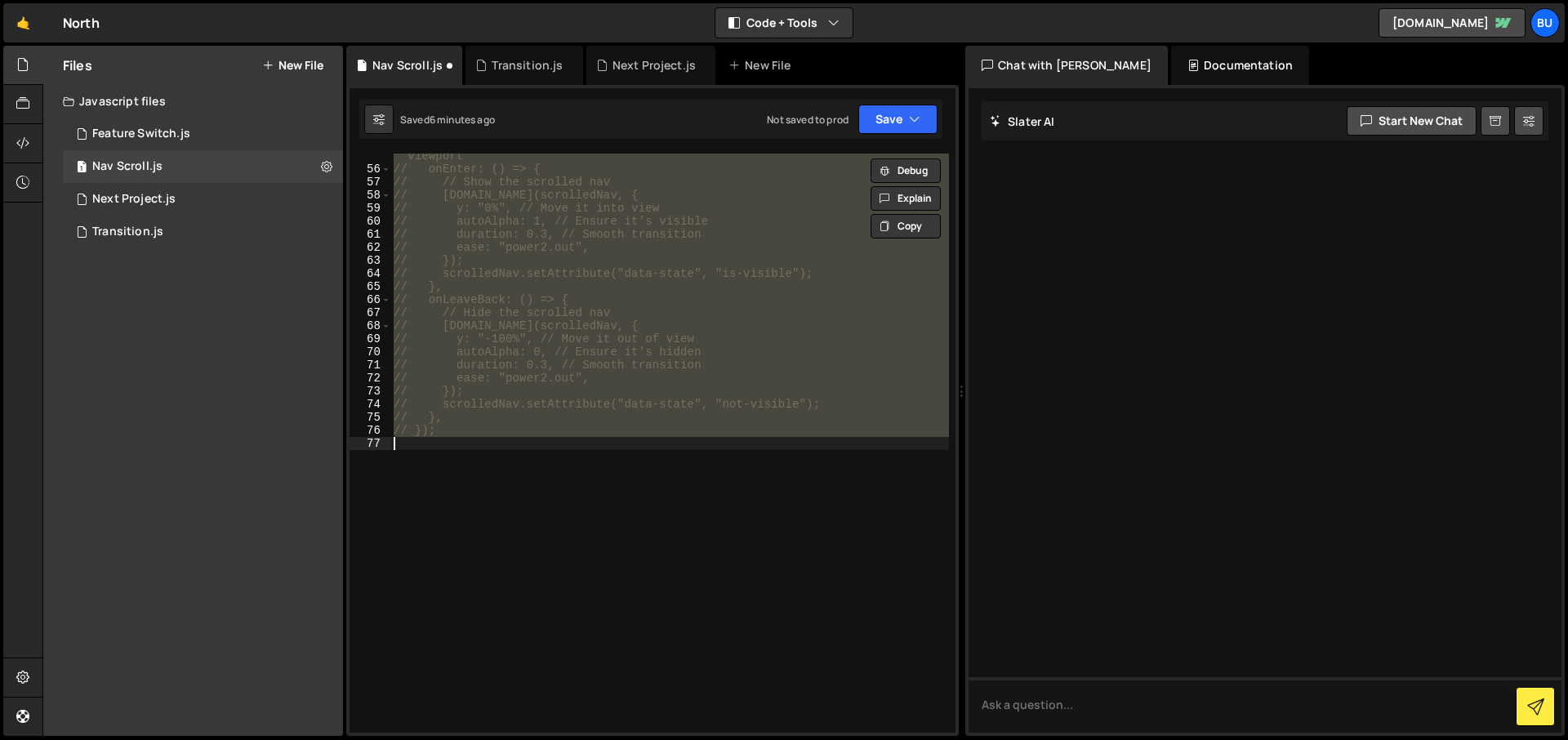
scroll to position [750, 0]
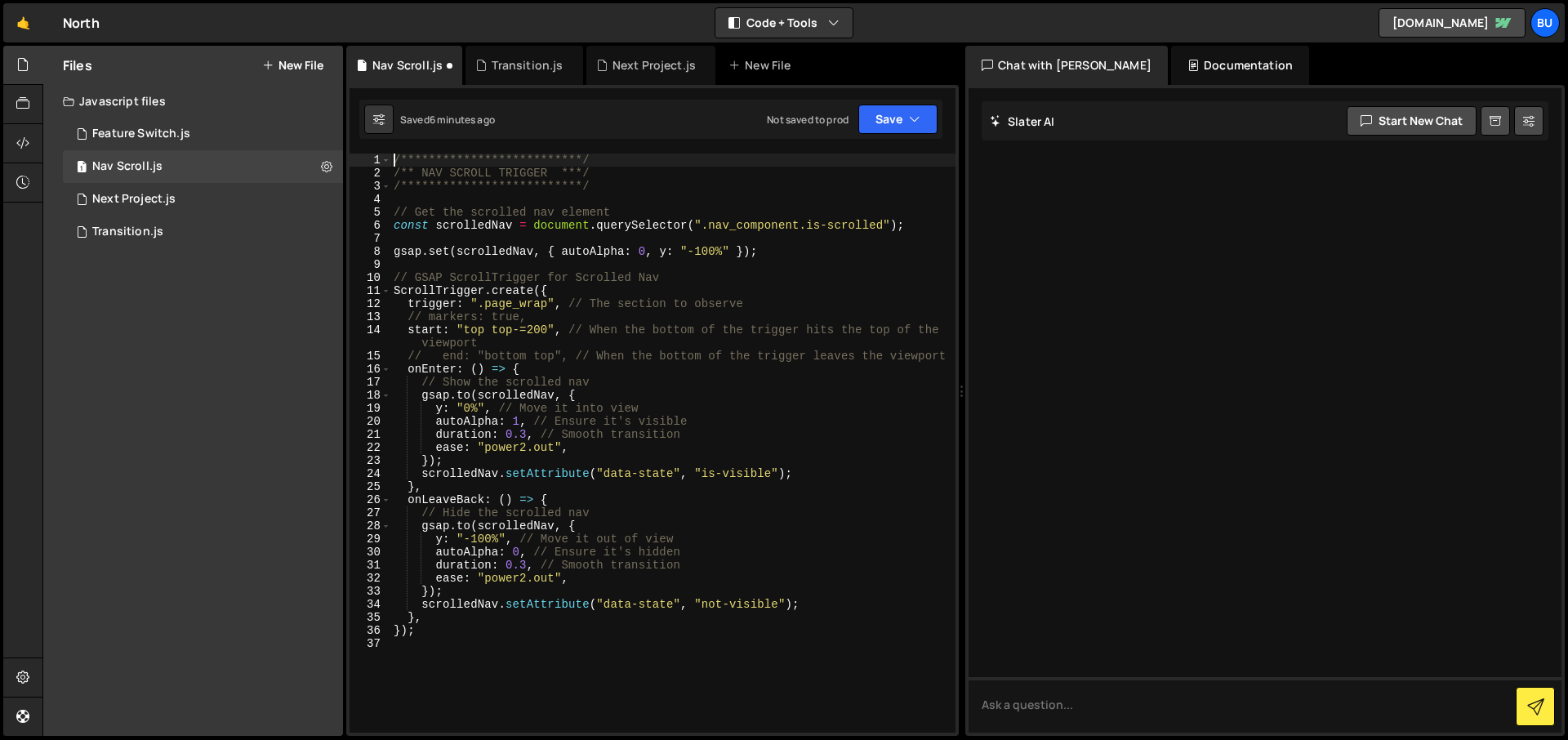
click at [437, 635] on div "**********" at bounding box center [673, 456] width 565 height 605
type textarea "});"
